Goal: Information Seeking & Learning: Learn about a topic

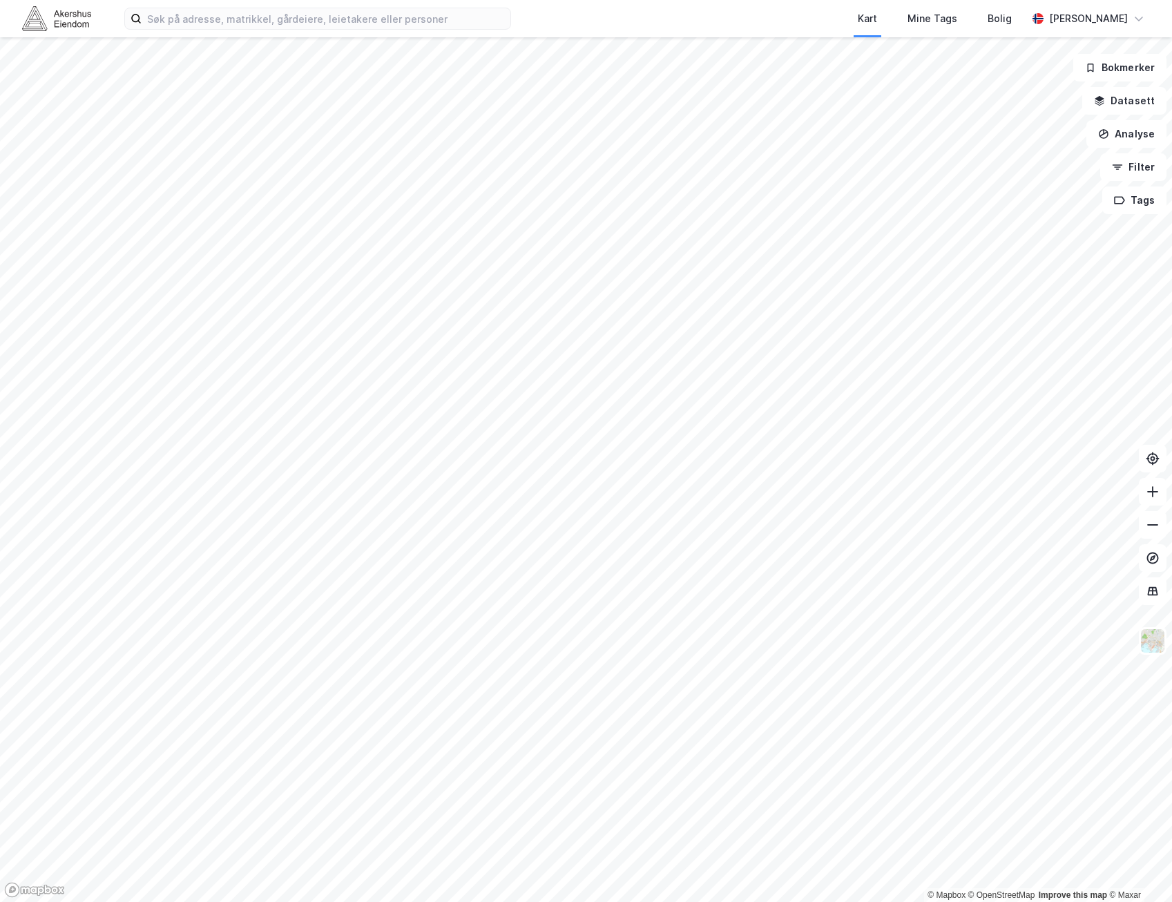
click at [782, 902] on html "Kart Mine Tags Bolig [PERSON_NAME] © Mapbox © OpenStreetMap Improve this map © …" at bounding box center [586, 451] width 1172 height 902
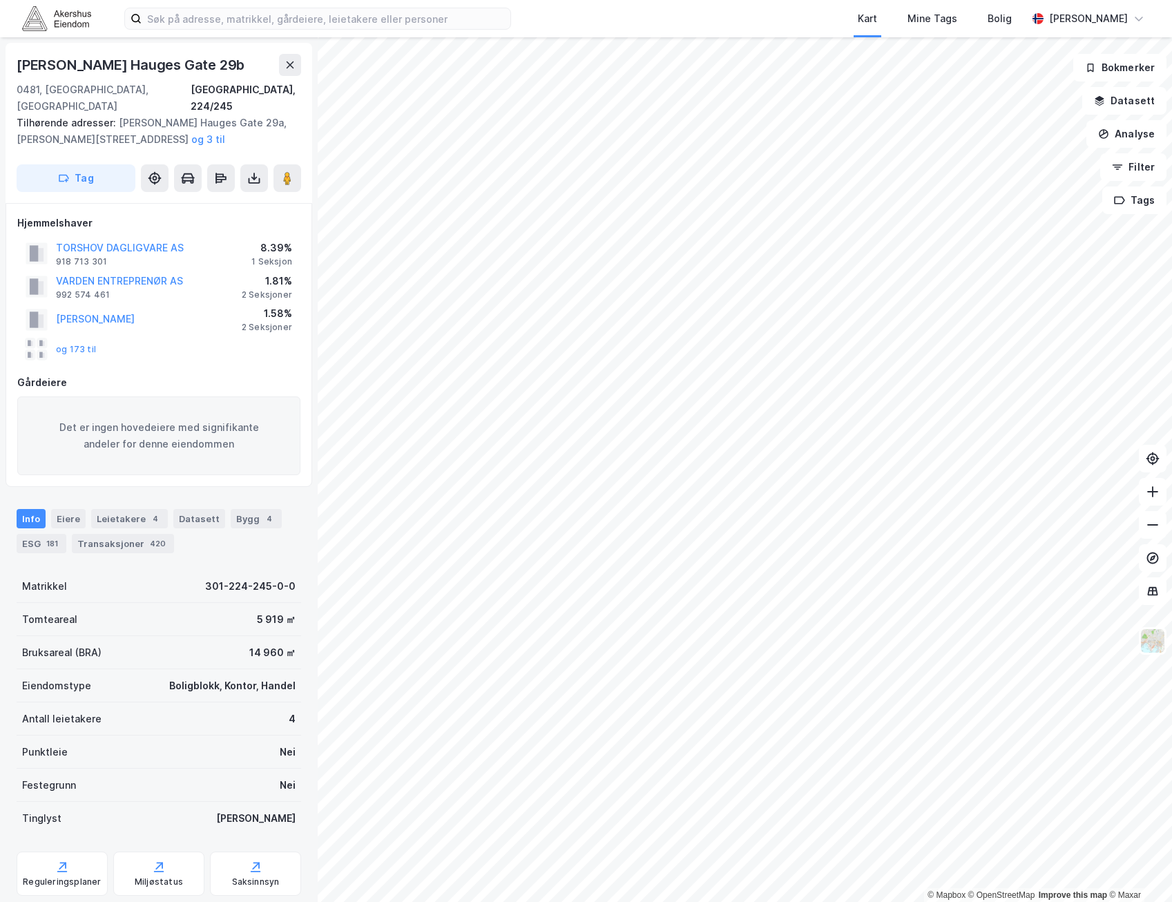
click at [859, 902] on html "Kart Mine Tags Bolig [PERSON_NAME] © Mapbox © OpenStreetMap Improve this map © …" at bounding box center [586, 451] width 1172 height 902
